Goal: Information Seeking & Learning: Understand process/instructions

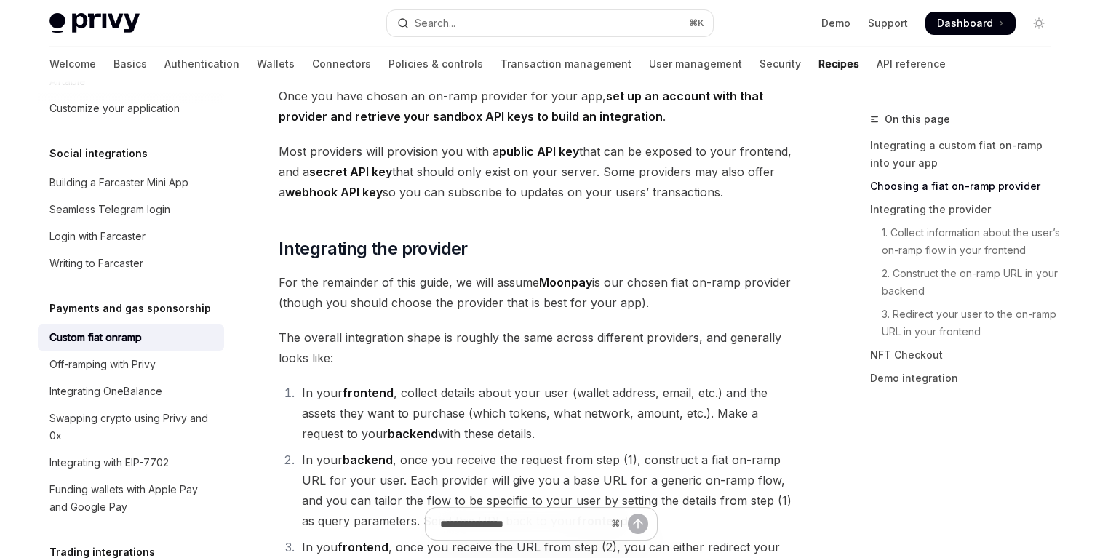
scroll to position [816, 0]
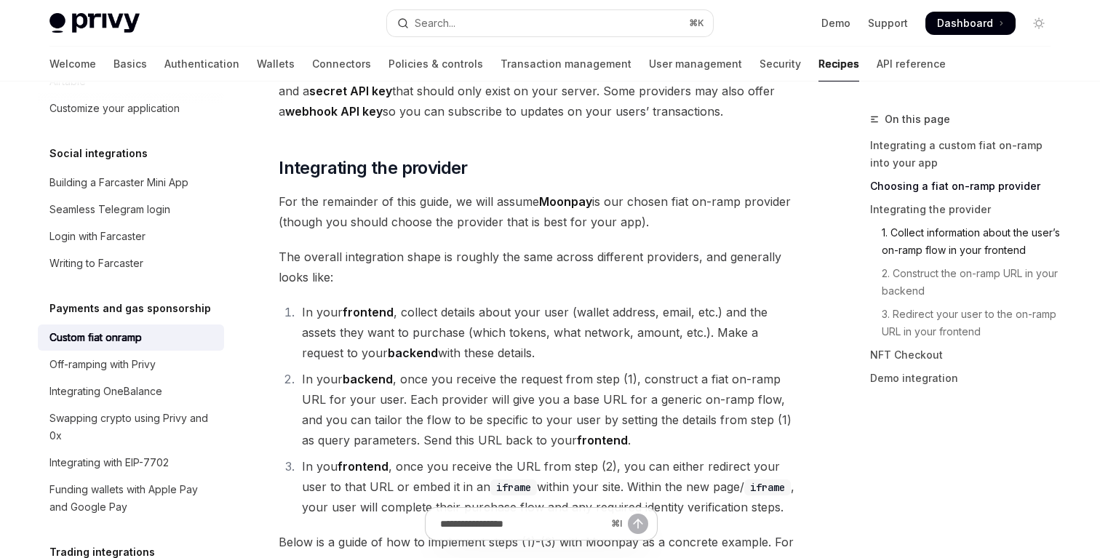
click at [910, 235] on link "1. Collect information about the user’s on-ramp flow in your frontend" at bounding box center [966, 241] width 192 height 41
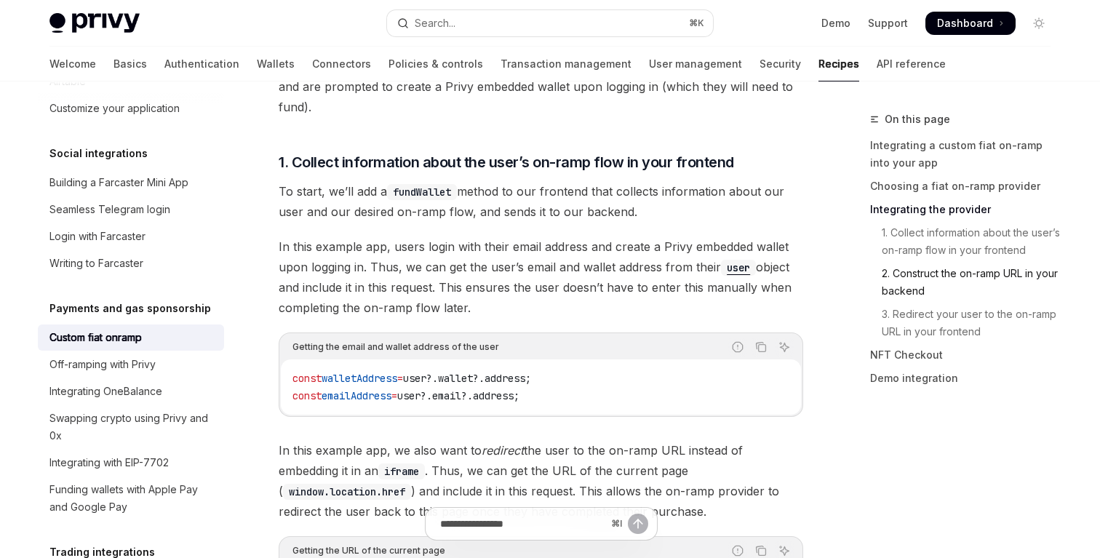
click at [910, 271] on link "2. Construct the on-ramp URL in your backend" at bounding box center [966, 282] width 192 height 41
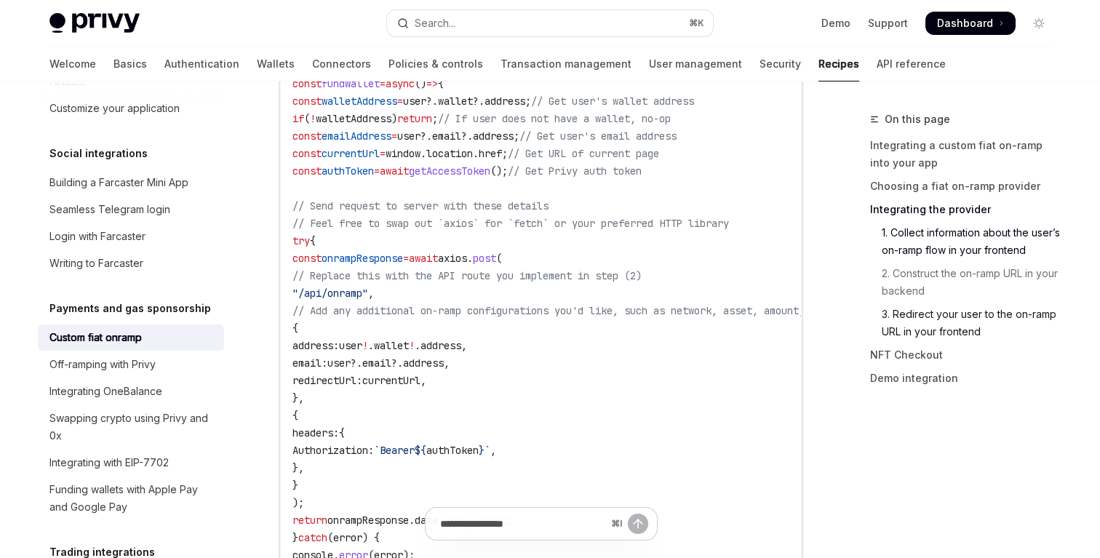
click at [910, 311] on link "3. Redirect your user to the on-ramp URL in your frontend" at bounding box center [966, 323] width 192 height 41
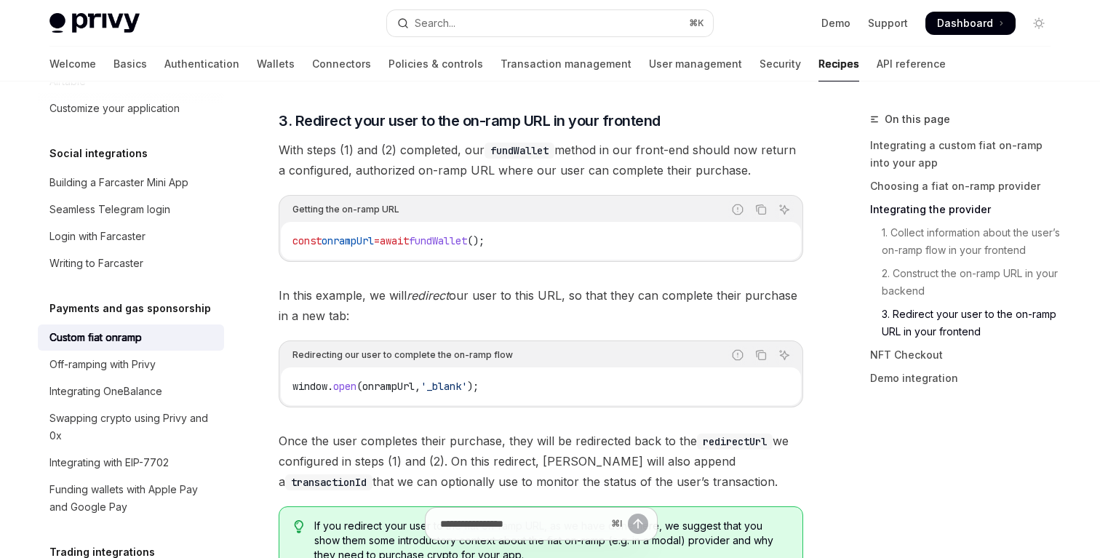
scroll to position [4310, 0]
click at [729, 284] on span "In this example, we will redirect our user to this URL, so that they can comple…" at bounding box center [541, 304] width 524 height 41
click at [915, 321] on link "3. Redirect your user to the on-ramp URL in your frontend" at bounding box center [966, 323] width 192 height 41
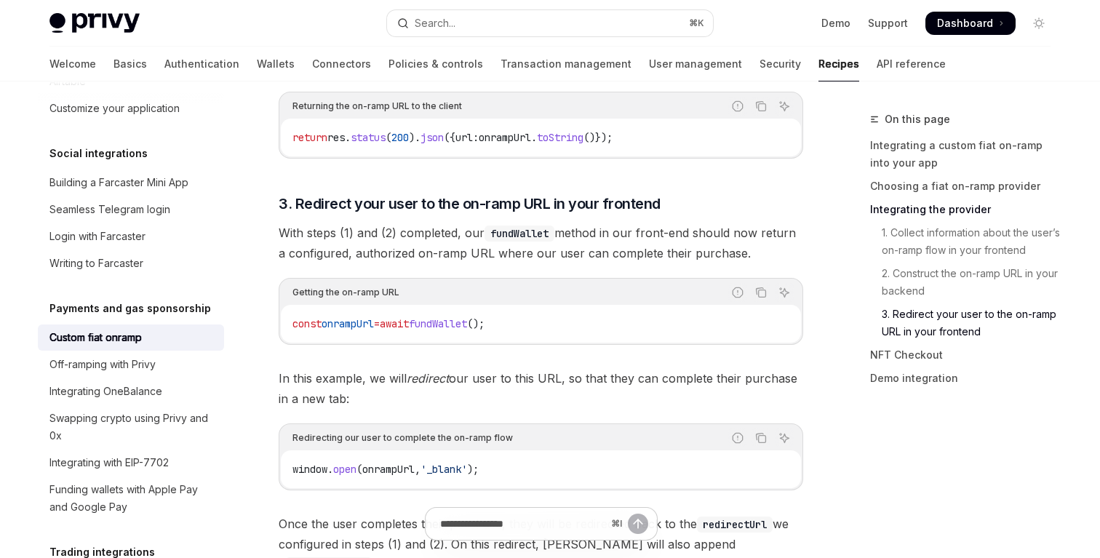
scroll to position [4219, 0]
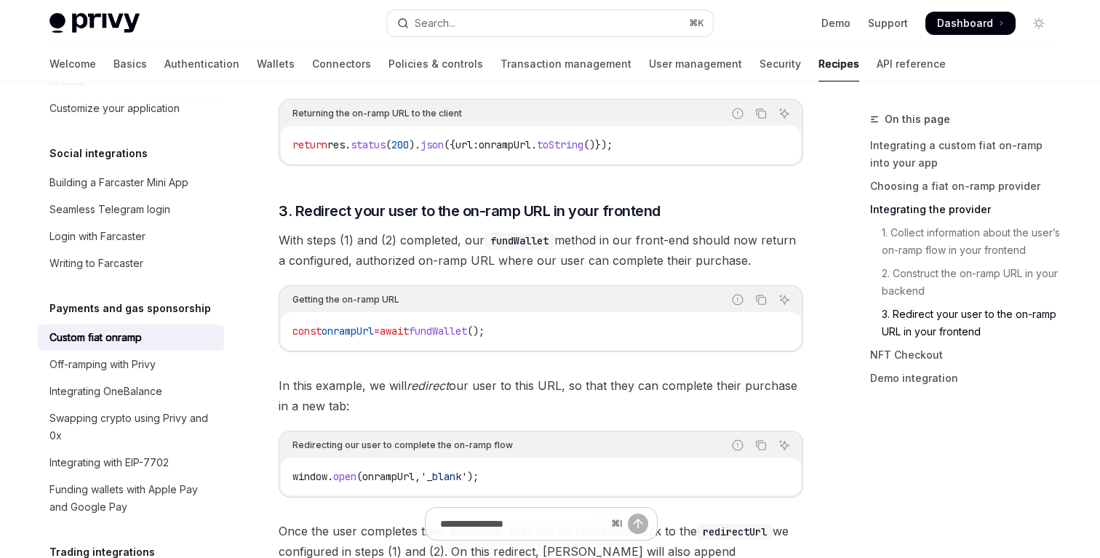
click at [915, 321] on link "3. Redirect your user to the on-ramp URL in your frontend" at bounding box center [966, 323] width 192 height 41
click at [476, 201] on span "3. Redirect your user to the on-ramp URL in your frontend" at bounding box center [470, 211] width 382 height 20
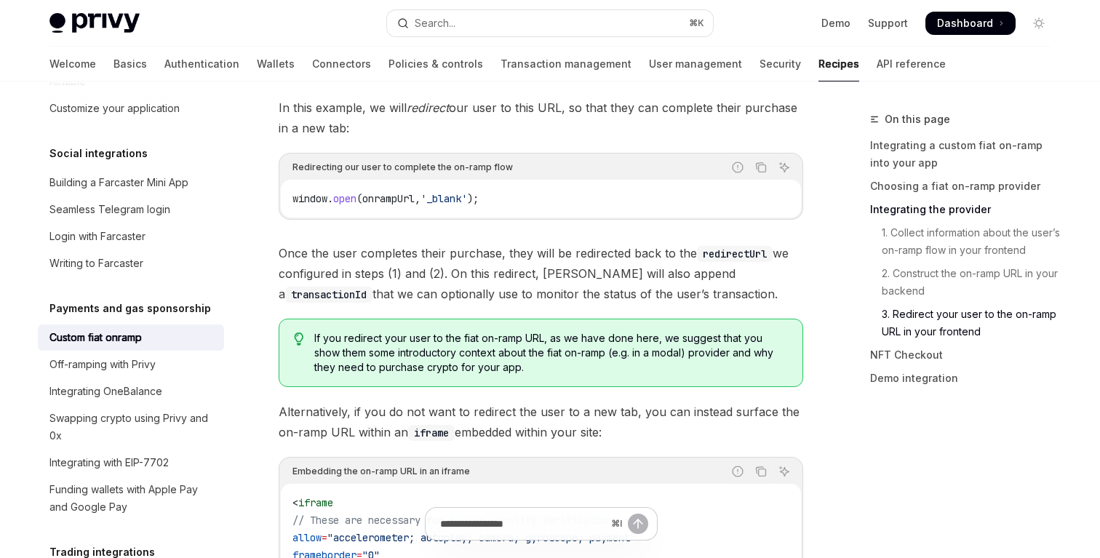
scroll to position [4495, 0]
click at [458, 403] on span "Alternatively, if you do not want to redirect the user to a new tab, you can in…" at bounding box center [541, 423] width 524 height 41
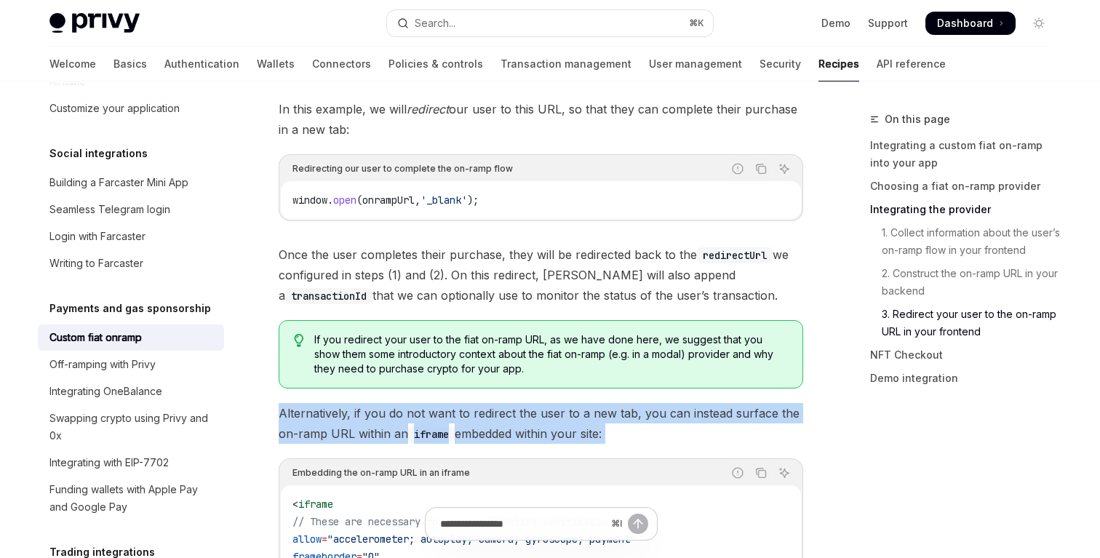
click at [458, 403] on span "Alternatively, if you do not want to redirect the user to a new tab, you can in…" at bounding box center [541, 423] width 524 height 41
click at [489, 403] on span "Alternatively, if you do not want to redirect the user to a new tab, you can in…" at bounding box center [541, 423] width 524 height 41
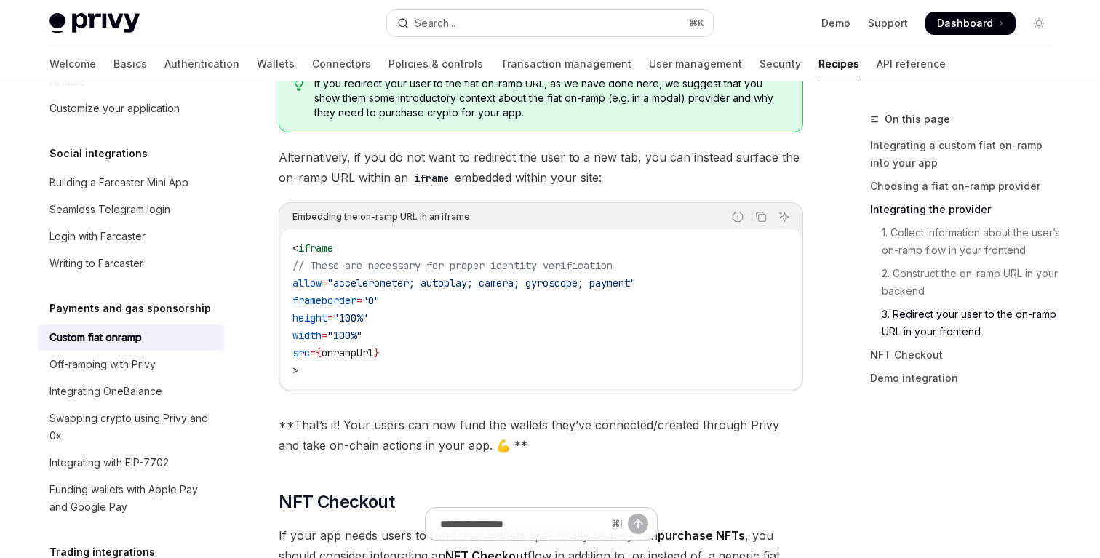
scroll to position [4749, 0]
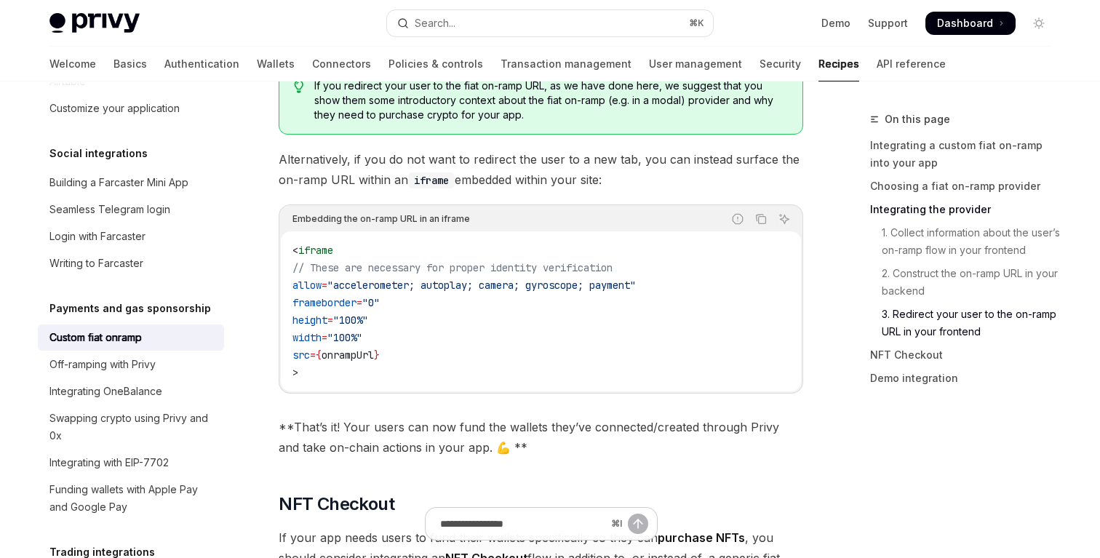
click at [499, 417] on span "**That’s it! Your users can now fund the wallets they’ve connected/created thro…" at bounding box center [541, 437] width 524 height 41
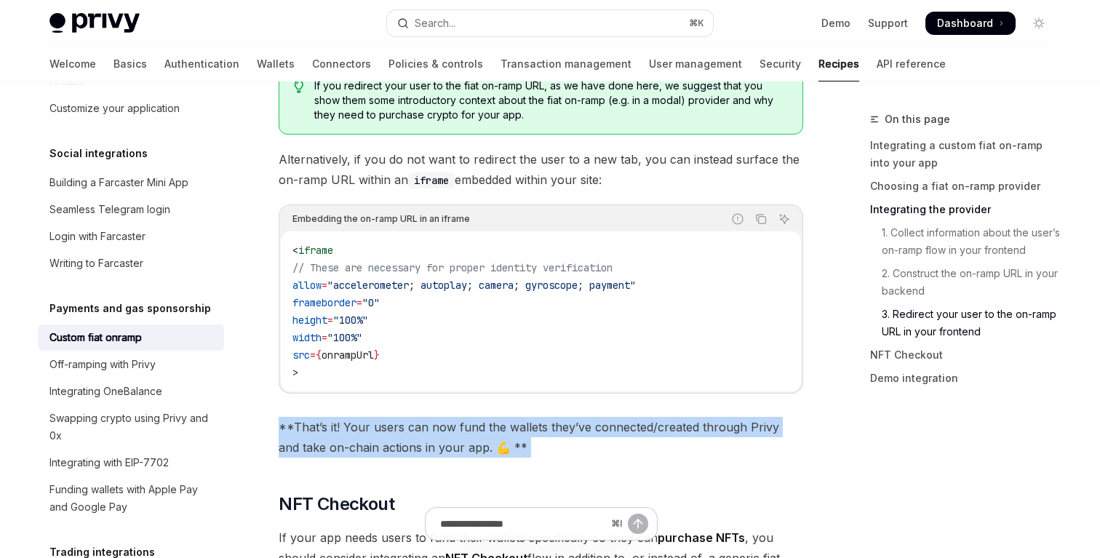
click at [499, 417] on span "**That’s it! Your users can now fund the wallets they’ve connected/created thro…" at bounding box center [541, 437] width 524 height 41
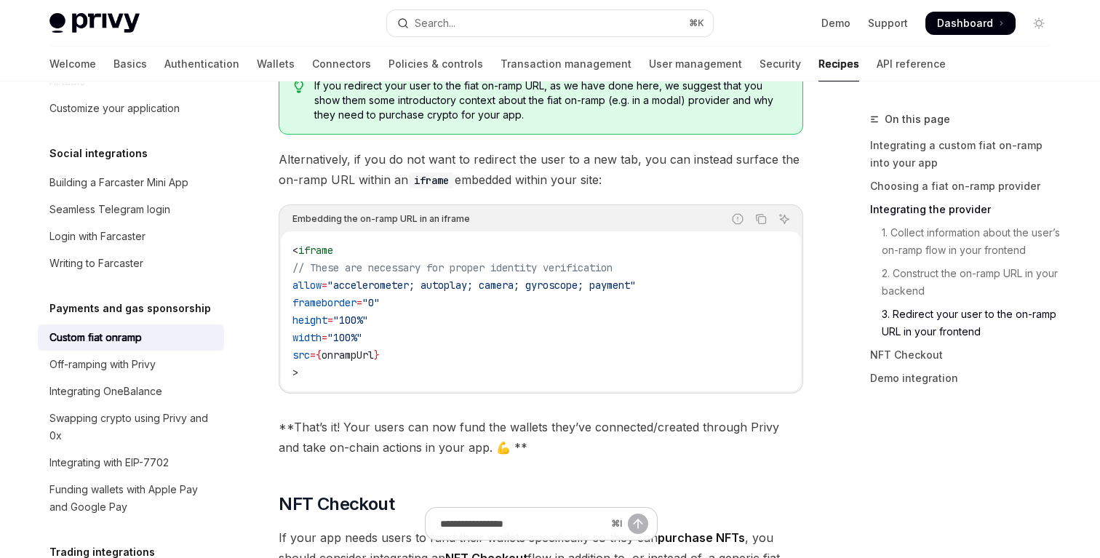
click at [511, 417] on span "**That’s it! Your users can now fund the wallets they’ve connected/created thro…" at bounding box center [541, 437] width 524 height 41
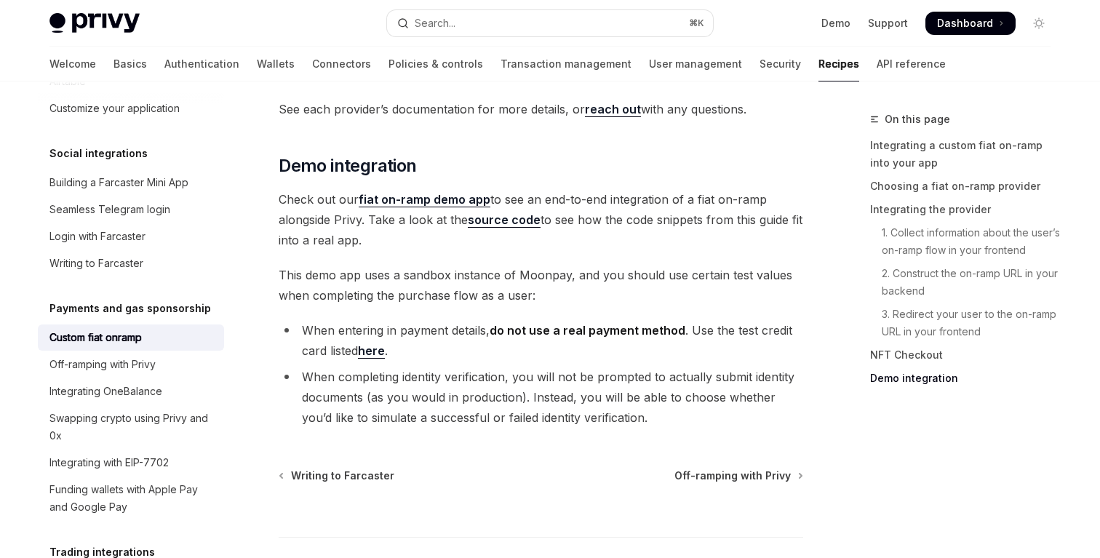
scroll to position [5404, 0]
